Goal: Task Accomplishment & Management: Use online tool/utility

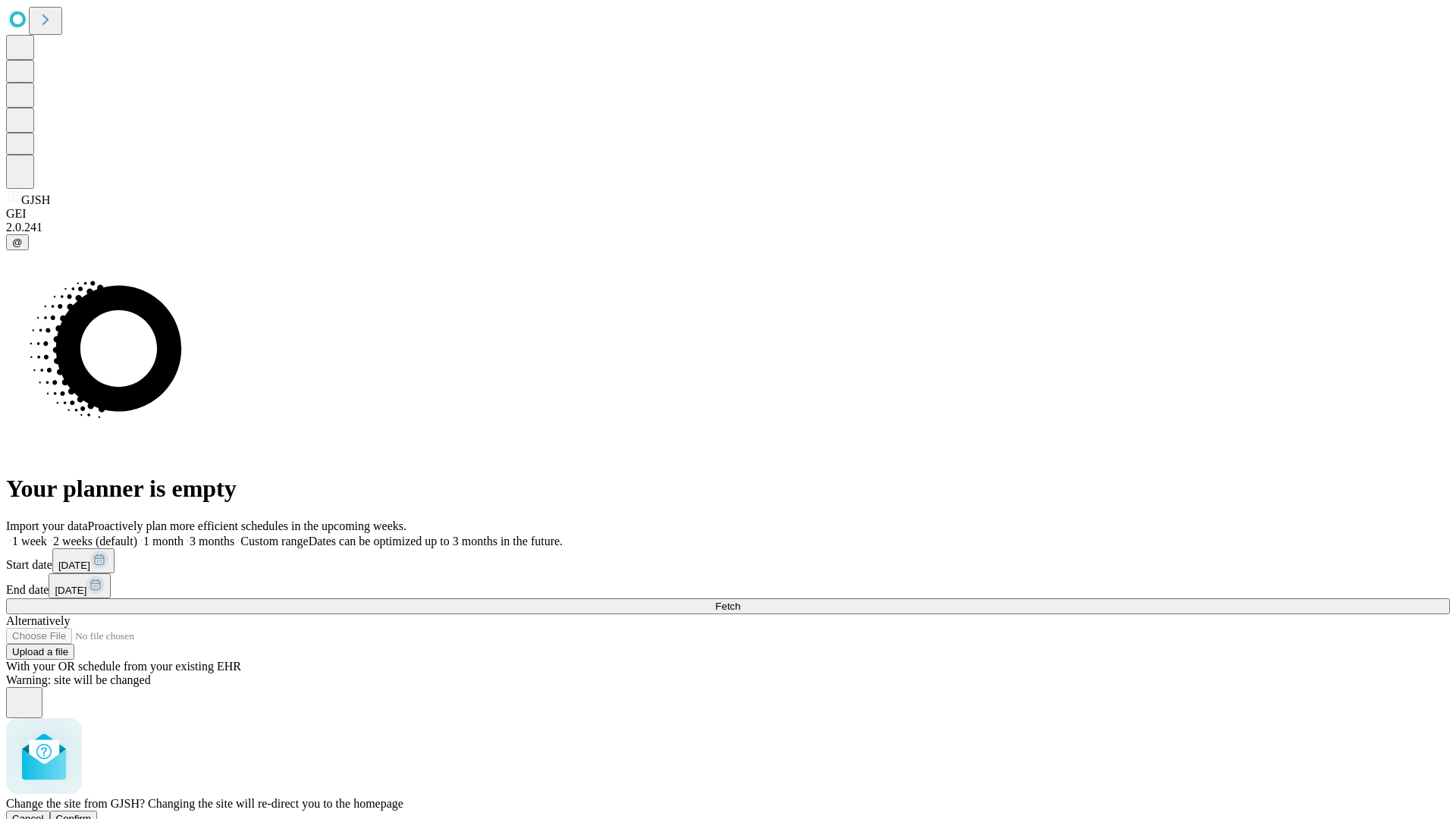
click at [91, 813] on span "Confirm" at bounding box center [74, 818] width 36 height 11
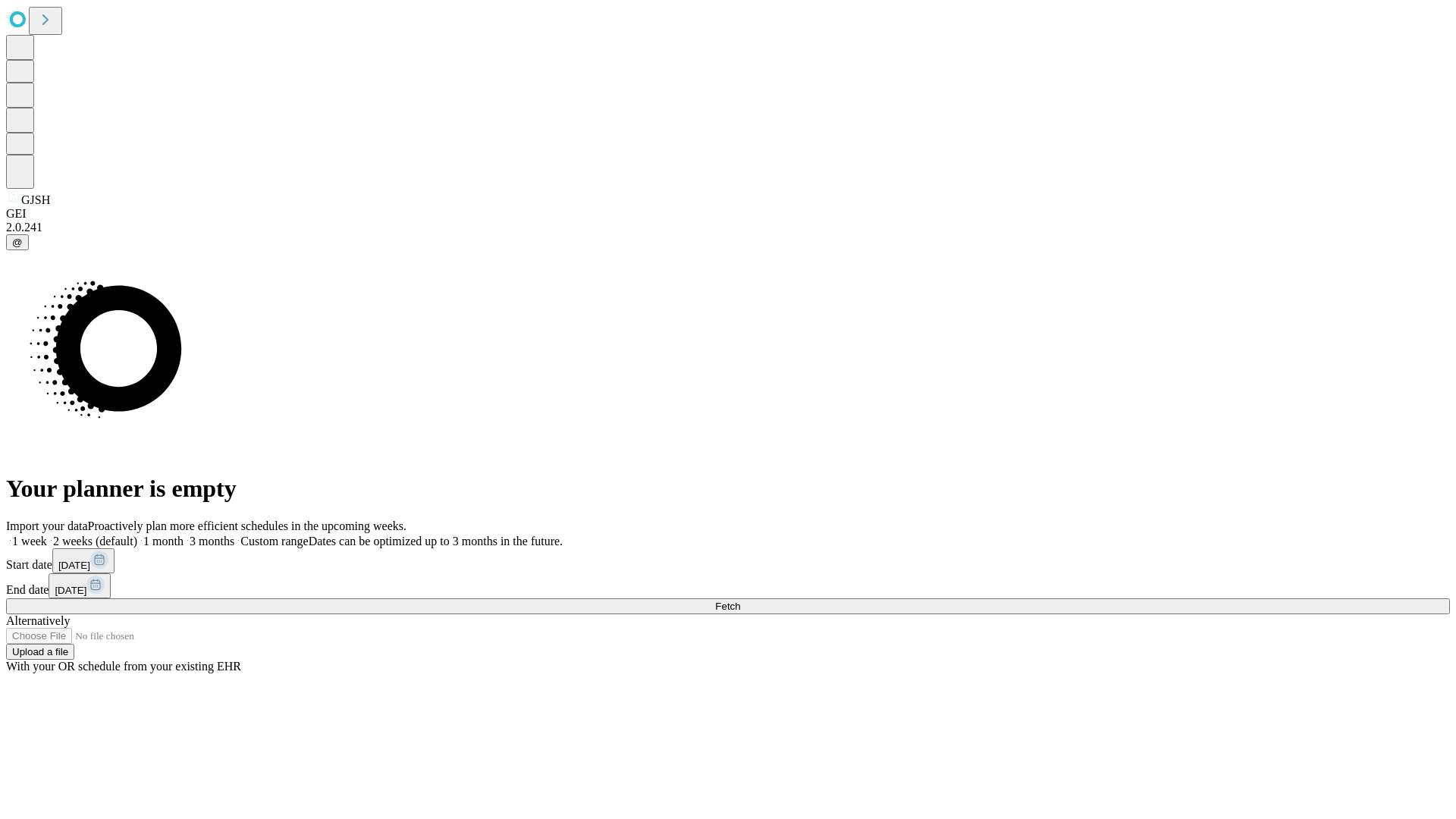
click at [137, 535] on label "2 weeks (default)" at bounding box center [92, 541] width 90 height 13
click at [740, 600] on span "Fetch" at bounding box center [727, 606] width 25 height 11
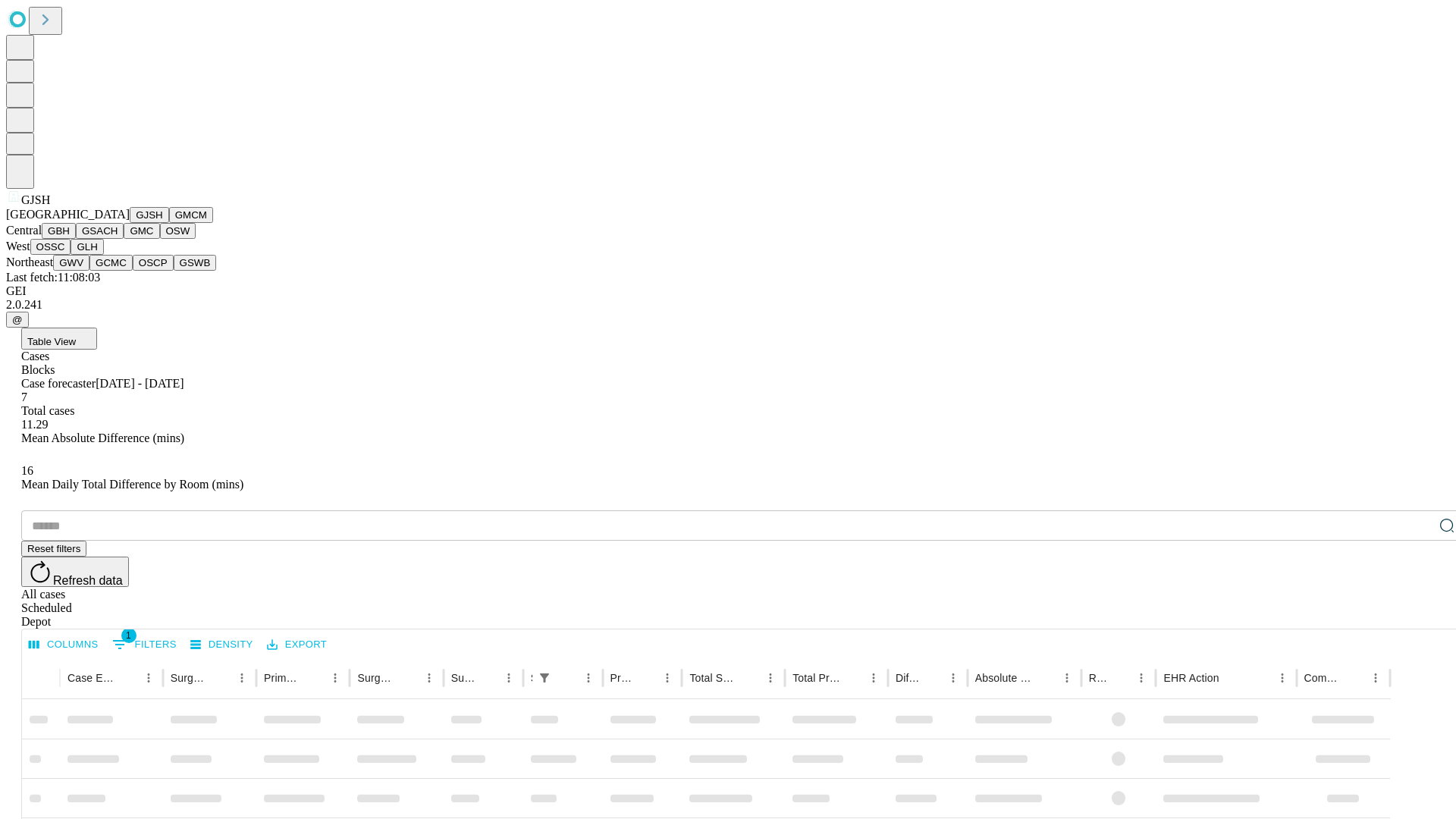
click at [169, 223] on button "GMCM" at bounding box center [191, 214] width 44 height 16
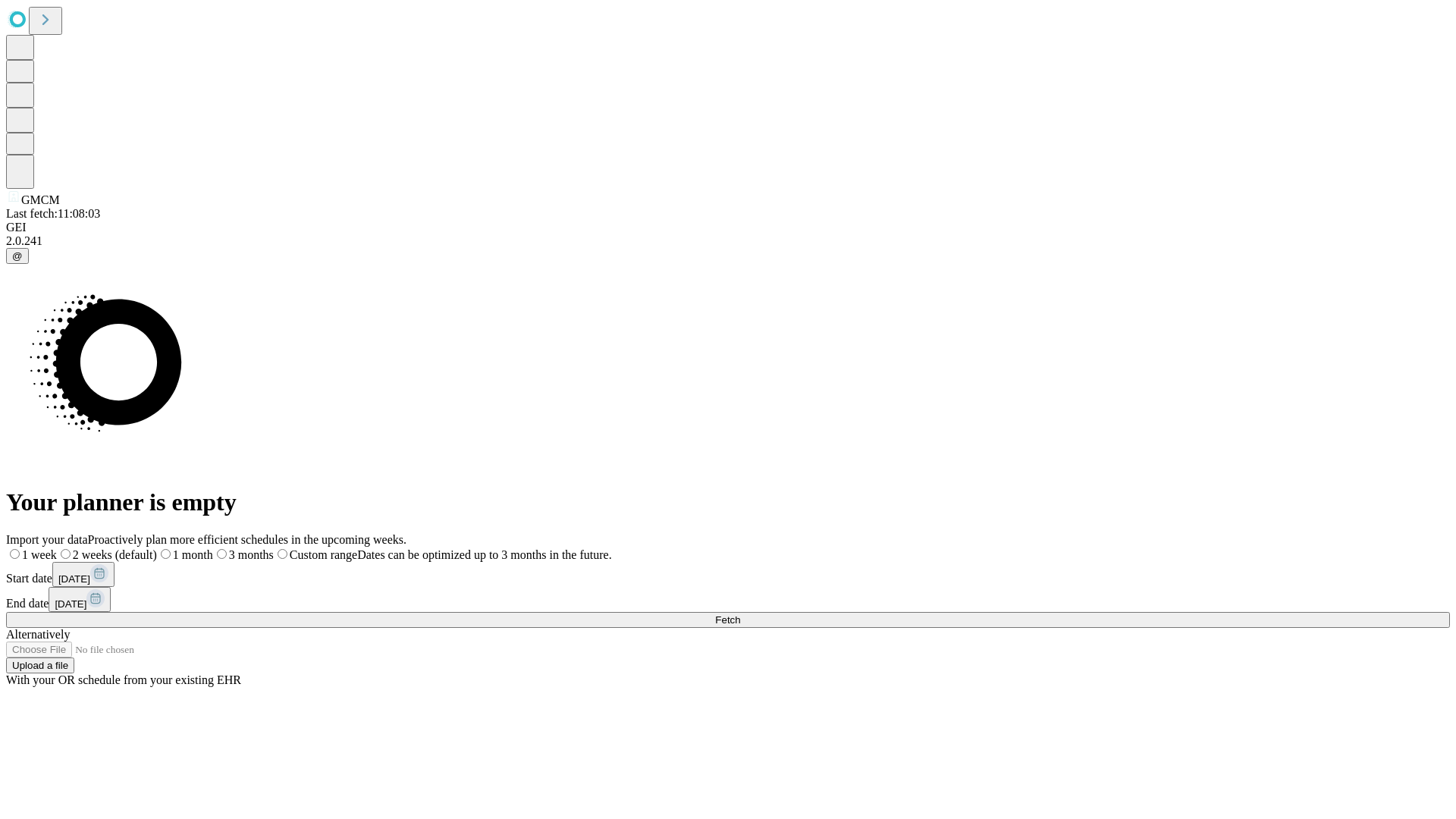
click at [157, 549] on label "2 weeks (default)" at bounding box center [107, 555] width 101 height 13
click at [740, 614] on span "Fetch" at bounding box center [727, 620] width 25 height 11
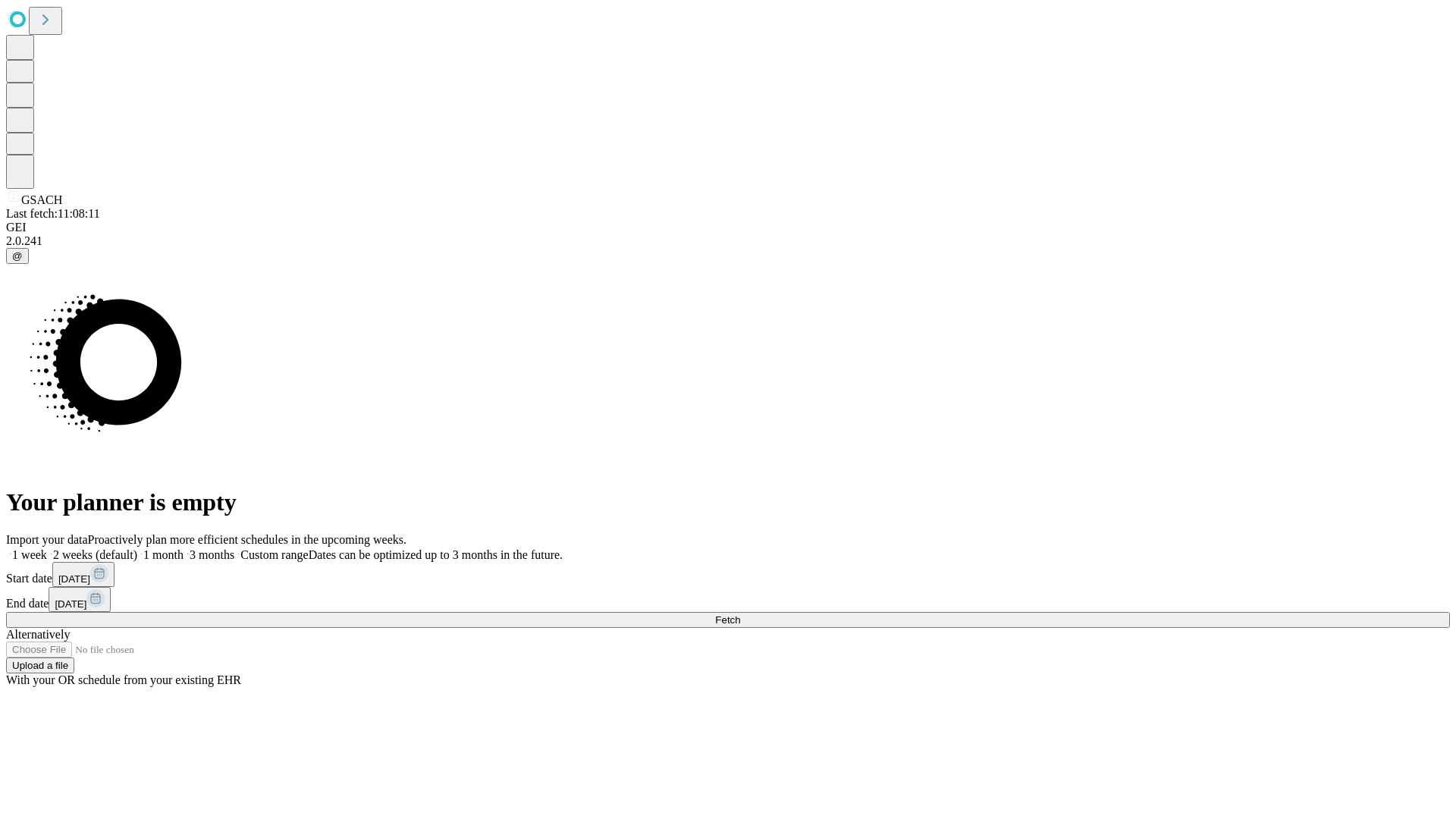
click at [137, 549] on label "2 weeks (default)" at bounding box center [92, 555] width 90 height 13
click at [740, 614] on span "Fetch" at bounding box center [727, 620] width 25 height 11
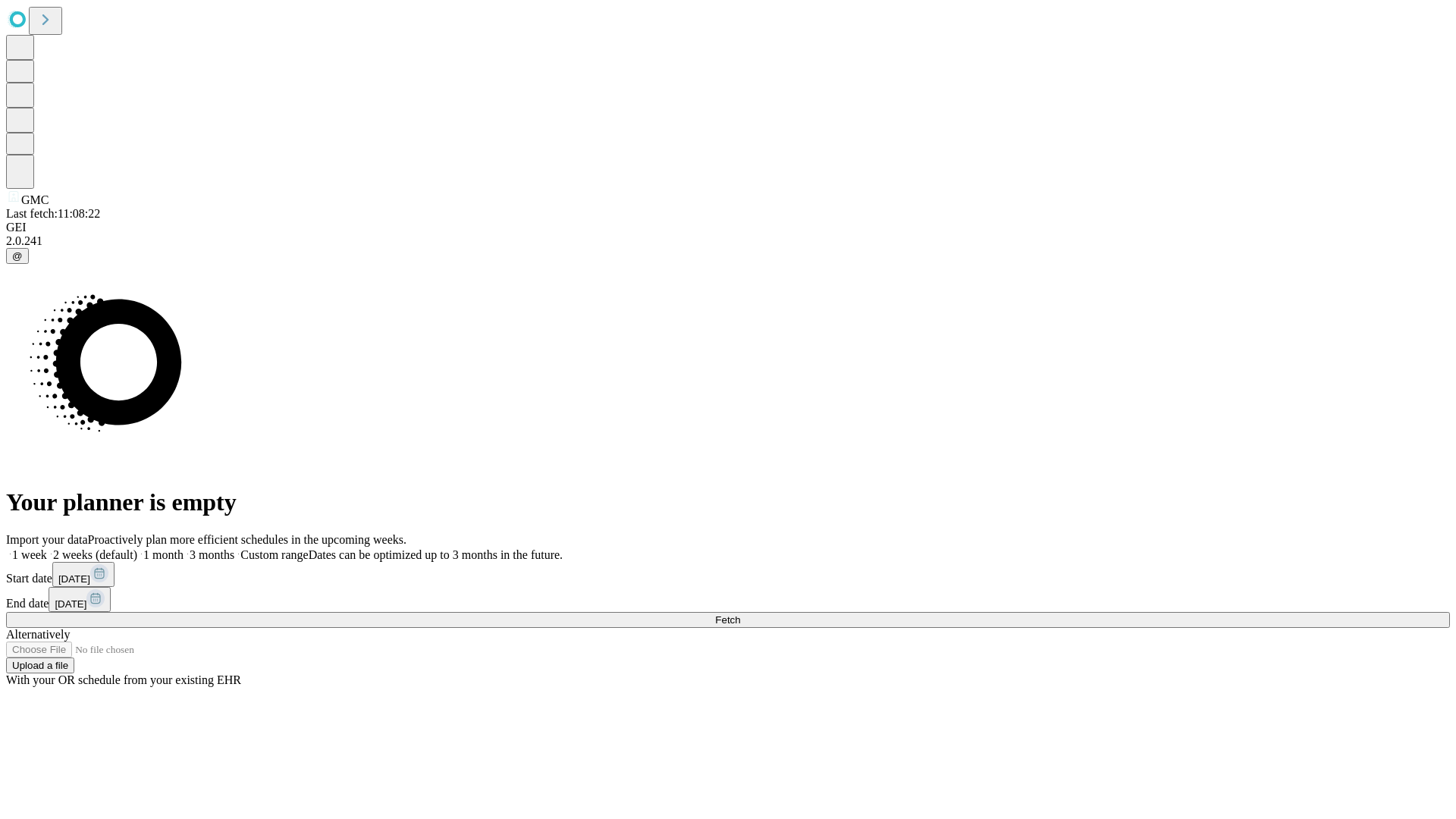
click at [137, 549] on label "2 weeks (default)" at bounding box center [92, 555] width 90 height 13
click at [740, 614] on span "Fetch" at bounding box center [727, 620] width 25 height 11
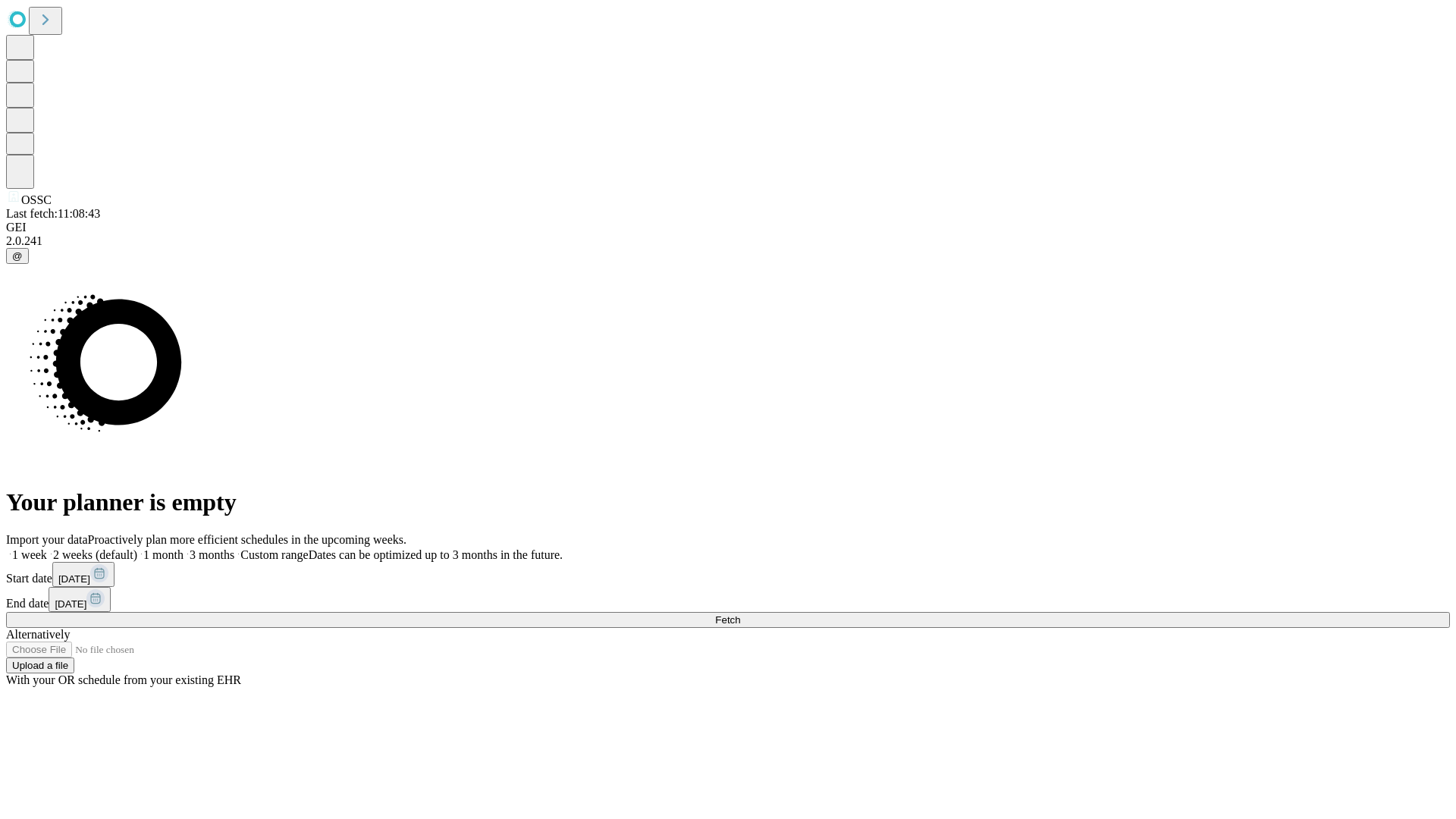
click at [137, 549] on label "2 weeks (default)" at bounding box center [92, 555] width 90 height 13
click at [740, 614] on span "Fetch" at bounding box center [727, 620] width 25 height 11
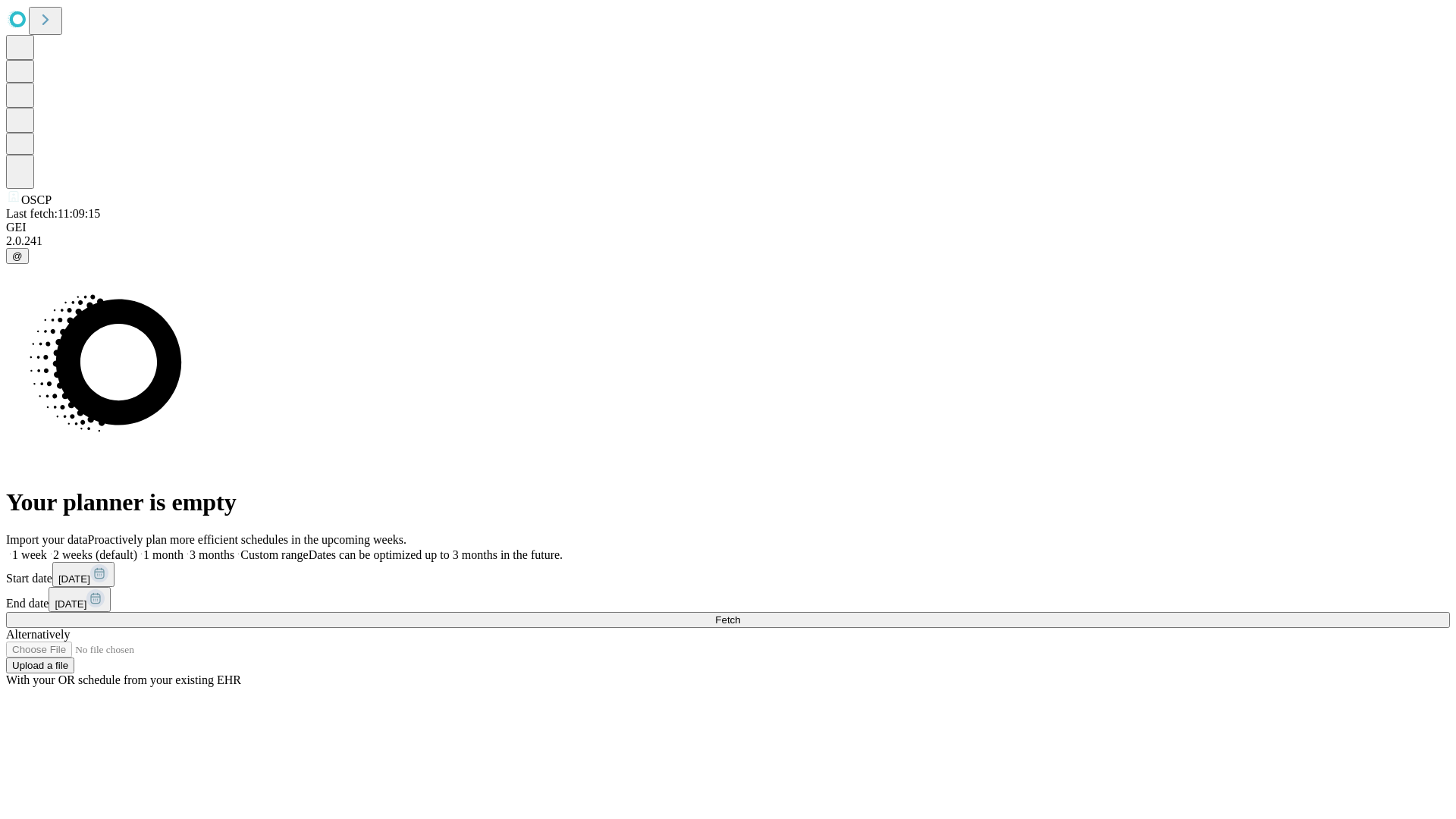
click at [137, 549] on label "2 weeks (default)" at bounding box center [92, 555] width 90 height 13
click at [740, 614] on span "Fetch" at bounding box center [727, 620] width 25 height 11
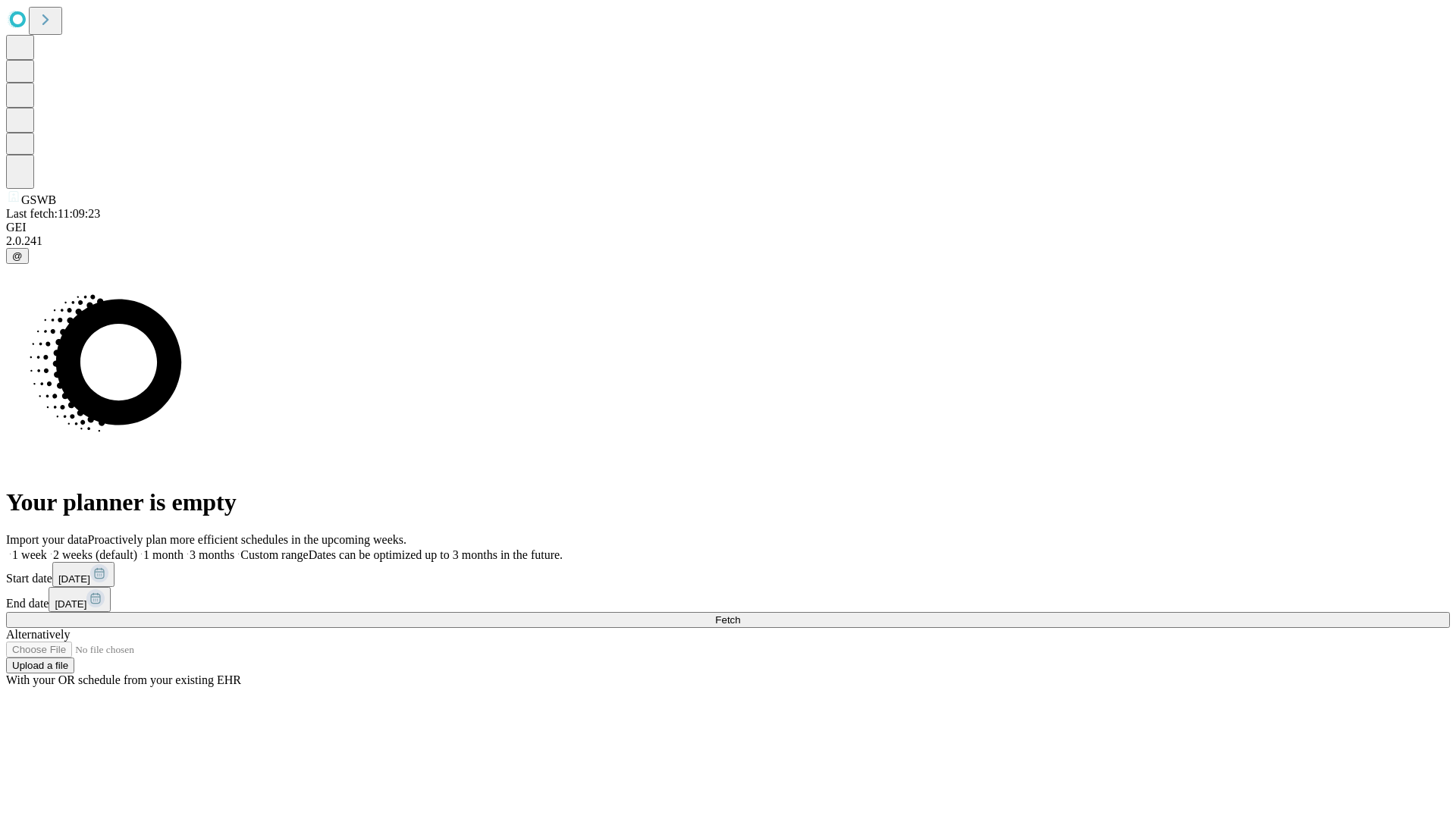
click at [740, 614] on span "Fetch" at bounding box center [727, 620] width 25 height 11
